Goal: Task Accomplishment & Management: Manage account settings

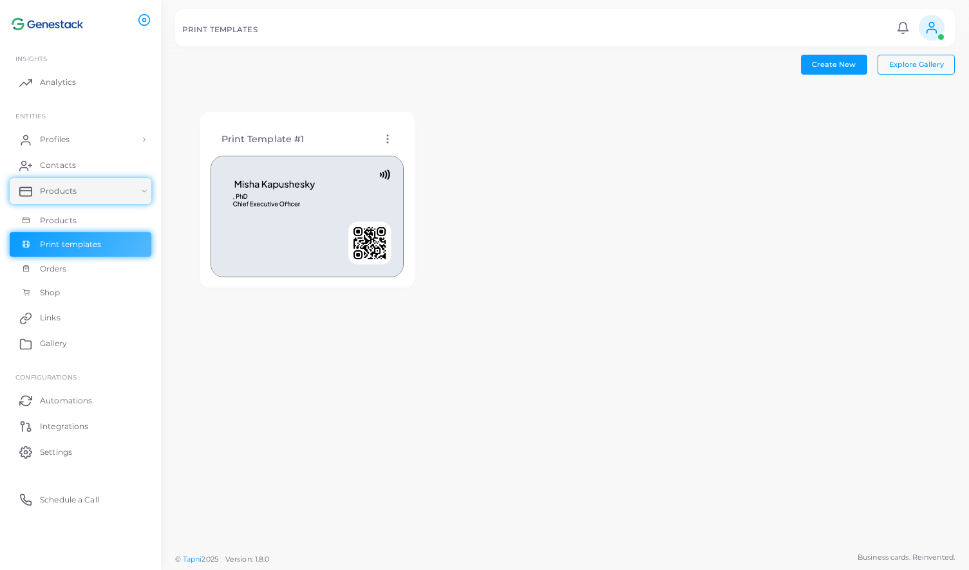
click at [390, 135] on icon at bounding box center [388, 139] width 12 height 12
click at [447, 151] on span "Edit Template" at bounding box center [441, 151] width 49 height 10
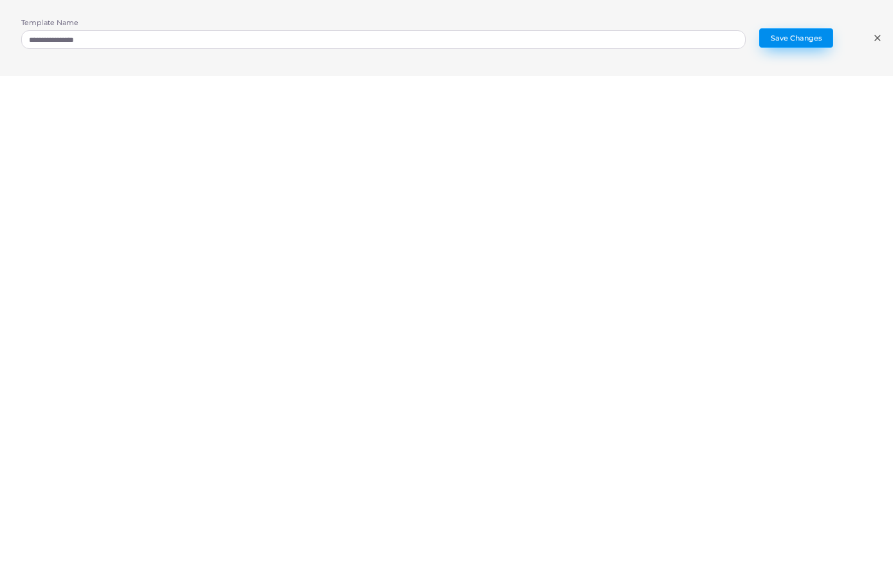
click at [799, 41] on button "Save Changes" at bounding box center [797, 37] width 74 height 19
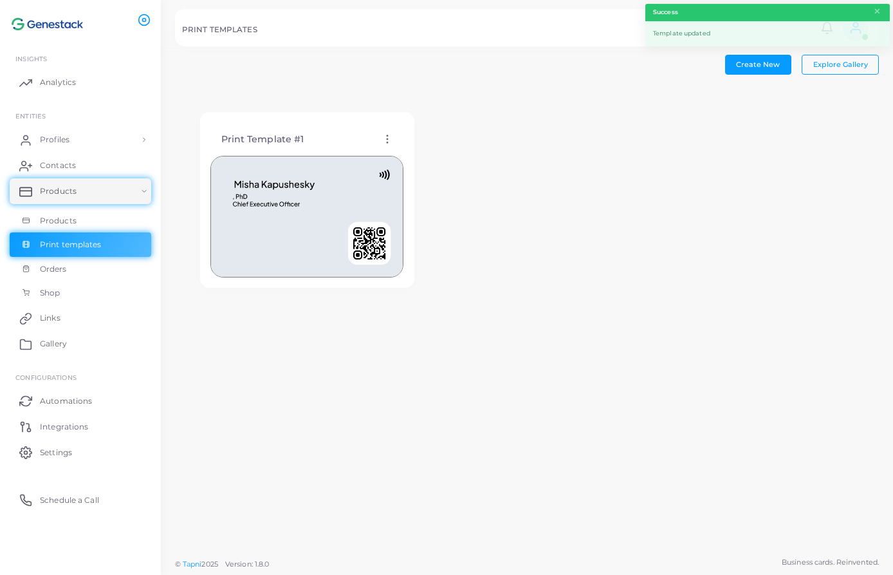
click at [389, 133] on icon at bounding box center [388, 139] width 12 height 12
click at [436, 146] on span "Edit Template" at bounding box center [440, 149] width 49 height 10
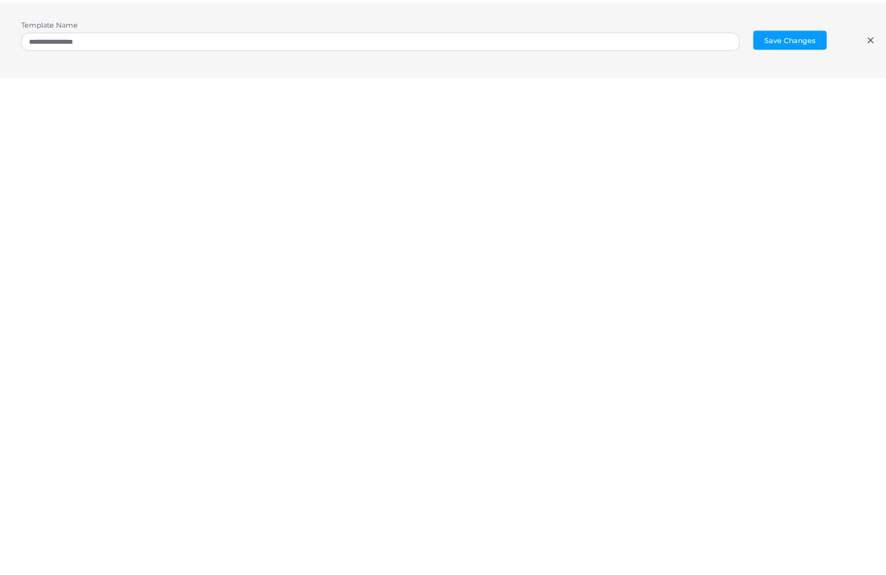
scroll to position [3, 0]
click at [876, 39] on line at bounding box center [877, 37] width 5 height 5
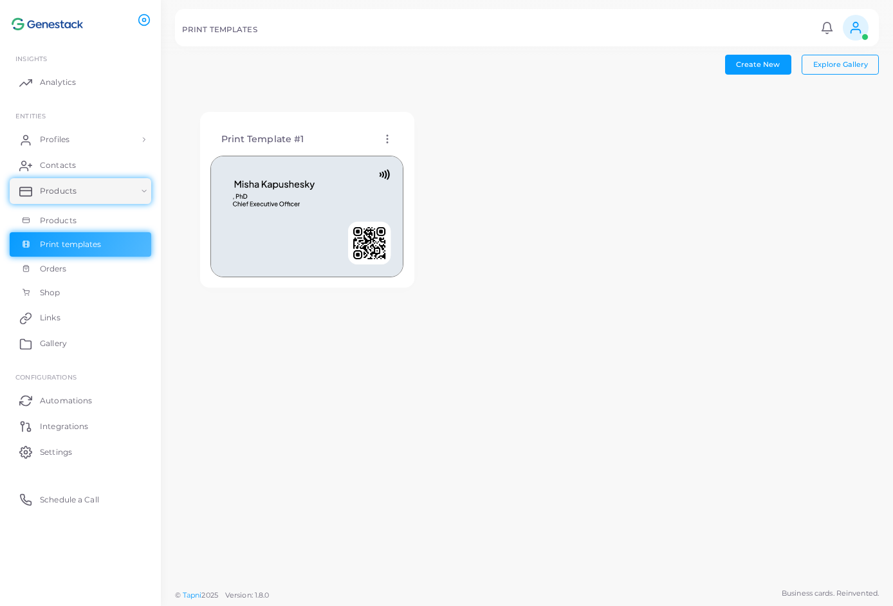
click at [387, 142] on circle at bounding box center [387, 142] width 1 height 1
click at [420, 156] on span "Edit Template" at bounding box center [438, 158] width 49 height 10
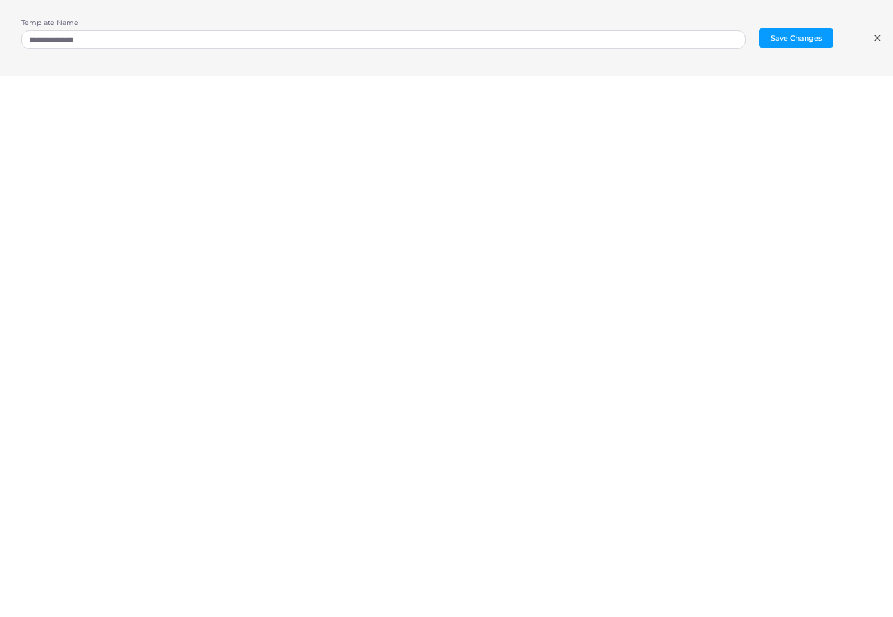
click at [727, 75] on div "**********" at bounding box center [446, 38] width 893 height 76
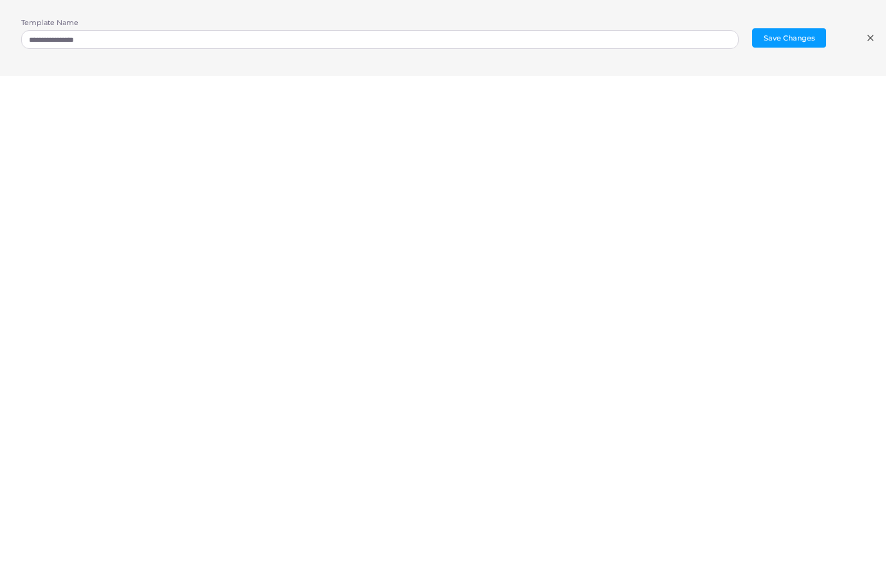
scroll to position [0, 0]
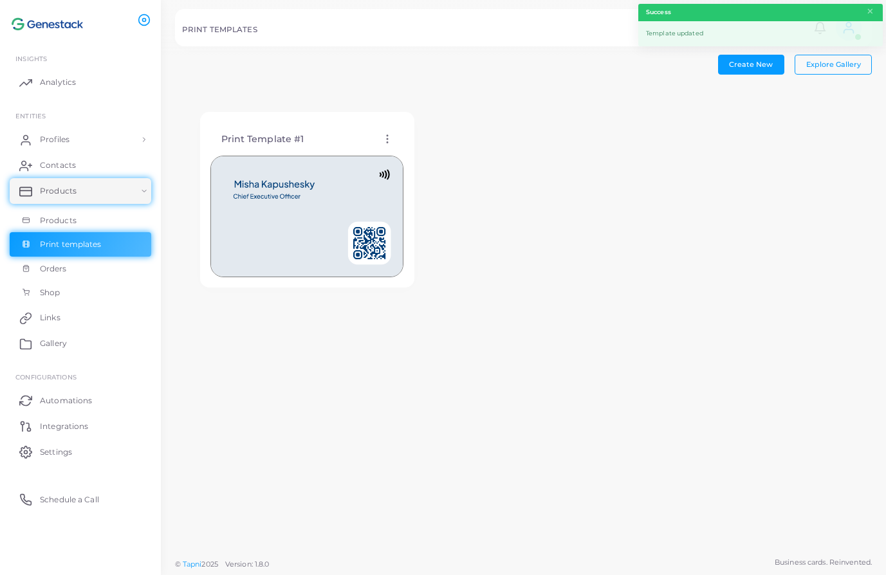
click at [389, 135] on icon at bounding box center [388, 139] width 12 height 12
click at [443, 151] on span "Edit Template" at bounding box center [440, 151] width 49 height 10
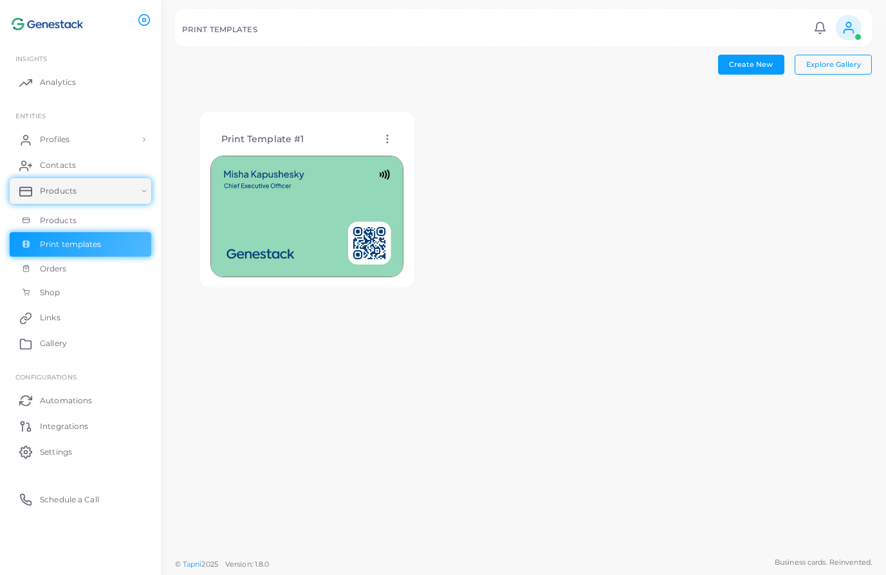
click at [384, 135] on icon at bounding box center [388, 139] width 12 height 12
click at [452, 147] on span "Edit Template" at bounding box center [435, 151] width 49 height 10
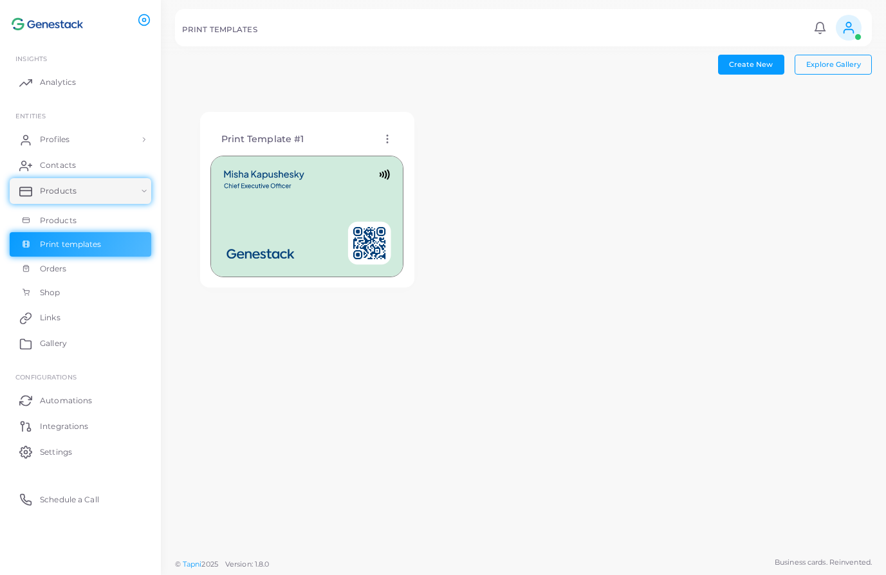
click at [389, 133] on icon at bounding box center [388, 139] width 12 height 12
click at [422, 149] on span "Edit Template" at bounding box center [440, 149] width 49 height 10
click at [92, 192] on link "Products" at bounding box center [81, 191] width 142 height 26
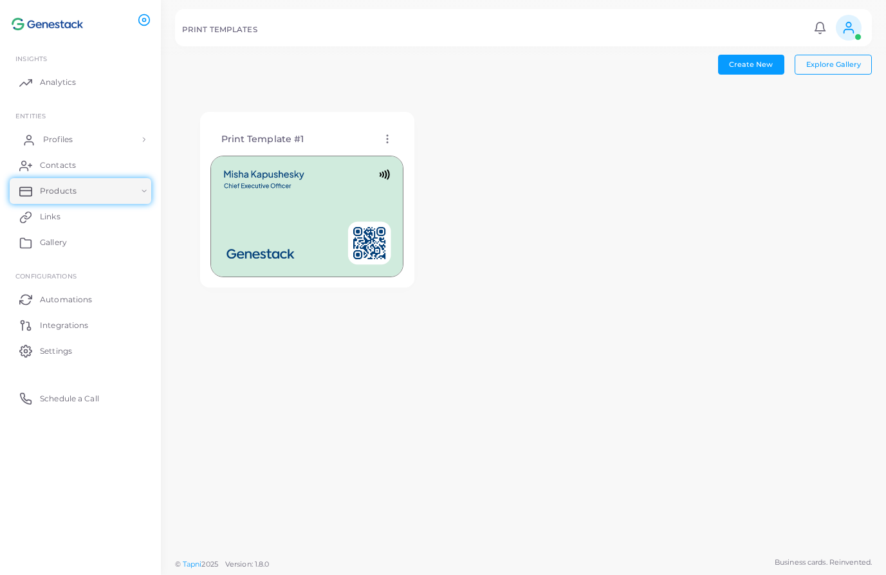
click at [84, 139] on link "Profiles" at bounding box center [81, 140] width 142 height 26
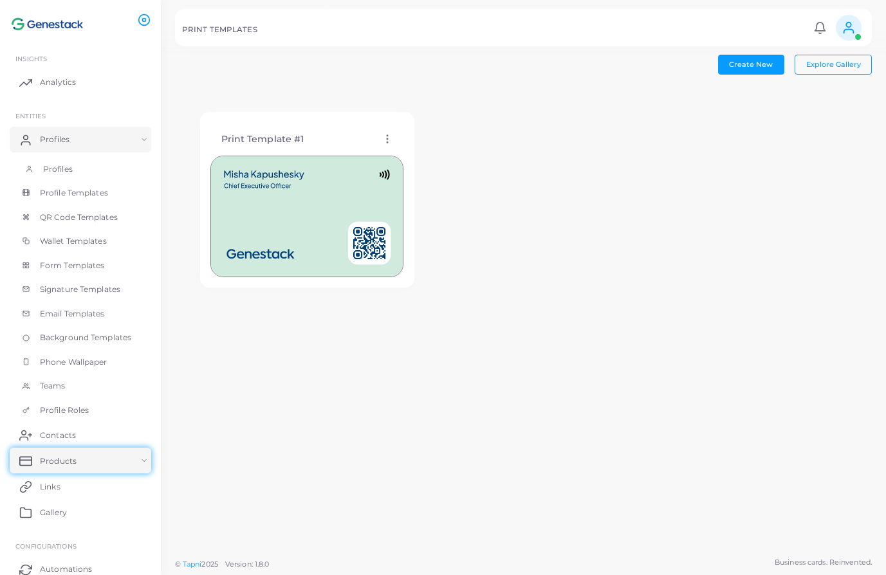
click at [84, 170] on link "Profiles" at bounding box center [81, 169] width 142 height 24
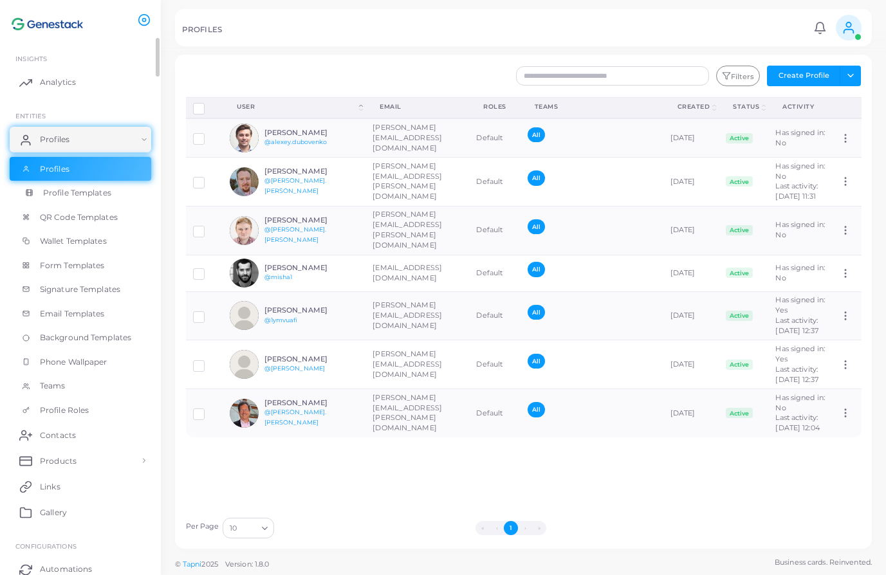
click at [91, 192] on span "Profile Templates" at bounding box center [77, 193] width 68 height 12
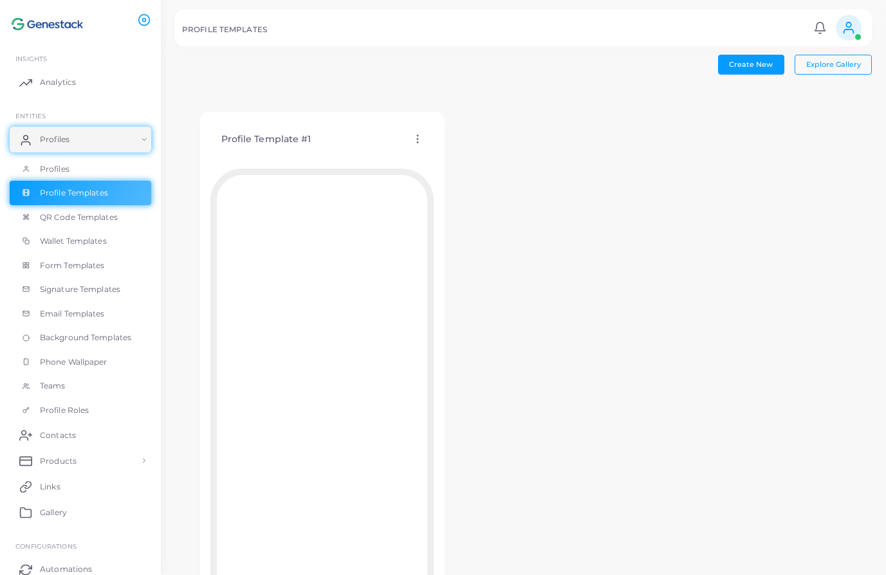
click at [414, 140] on icon at bounding box center [418, 139] width 12 height 12
click at [447, 151] on span "Edit Template" at bounding box center [465, 156] width 49 height 10
